Goal: Task Accomplishment & Management: Manage account settings

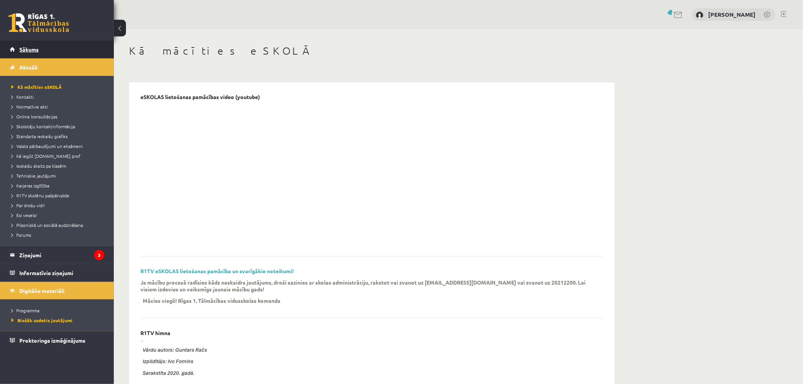
click at [30, 50] on span "Sākums" at bounding box center [28, 49] width 19 height 7
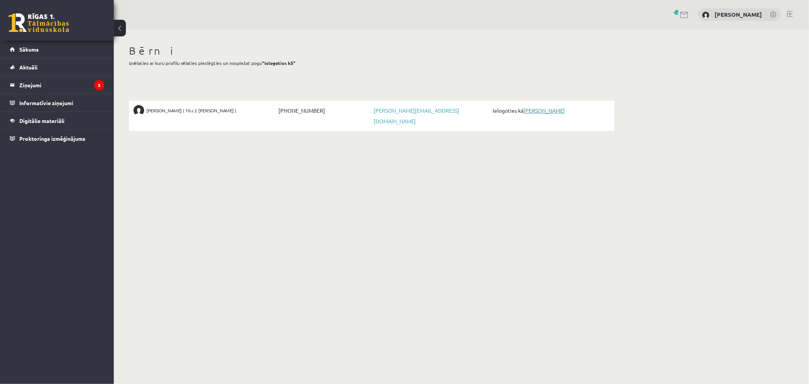
click at [557, 111] on link "[PERSON_NAME]" at bounding box center [544, 110] width 41 height 7
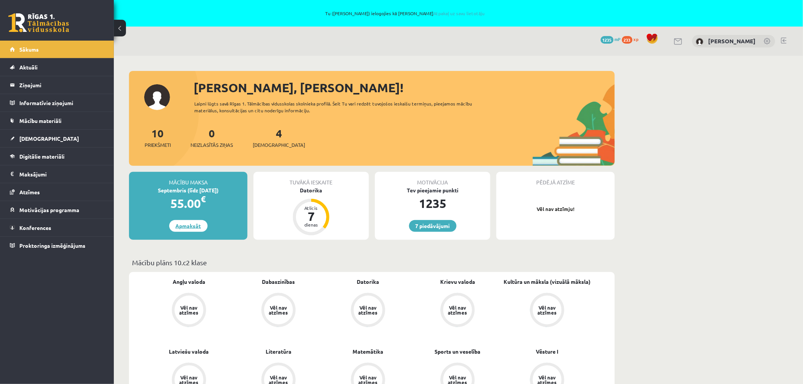
click at [185, 228] on link "Apmaksāt" at bounding box center [188, 226] width 38 height 12
